Goal: Information Seeking & Learning: Learn about a topic

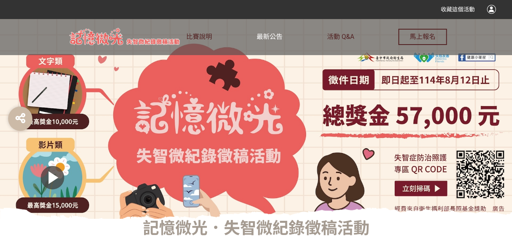
click at [274, 36] on span "最新公告" at bounding box center [269, 37] width 26 height 8
click at [274, 45] on link "最新公告" at bounding box center [269, 37] width 26 height 36
click at [205, 32] on link "比賽說明" at bounding box center [199, 37] width 26 height 36
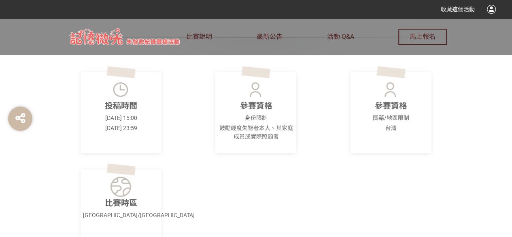
scroll to position [283, 0]
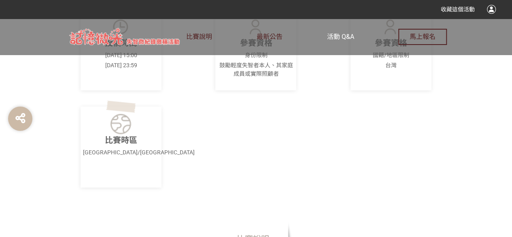
click at [345, 45] on link "活動 Q&A" at bounding box center [339, 37] width 27 height 36
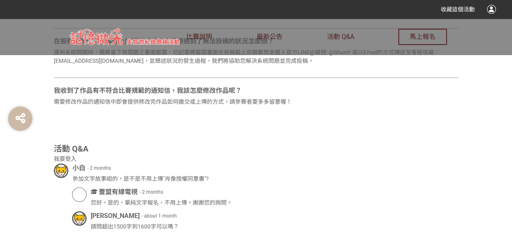
scroll to position [526, 0]
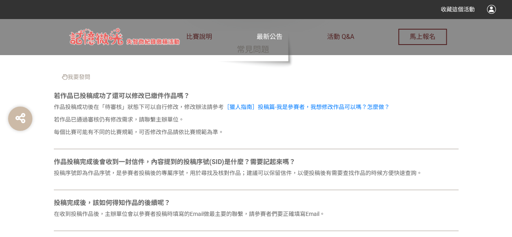
click at [270, 46] on link "最新公告" at bounding box center [269, 37] width 26 height 36
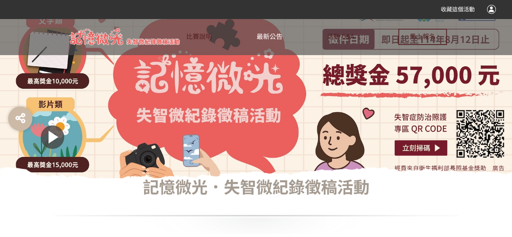
scroll to position [243, 0]
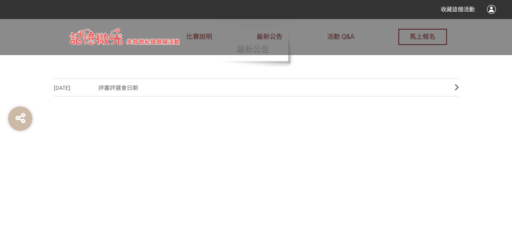
click at [138, 96] on span "評審評選會日期" at bounding box center [270, 88] width 344 height 18
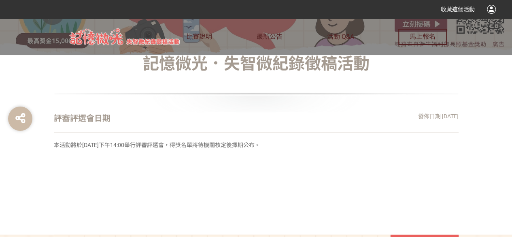
scroll to position [188, 0]
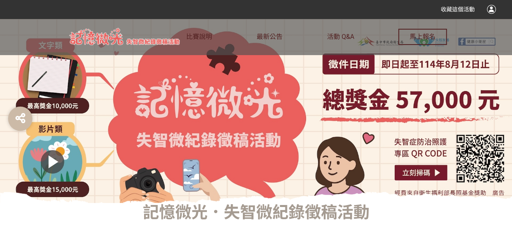
scroll to position [2, 0]
